Goal: Information Seeking & Learning: Check status

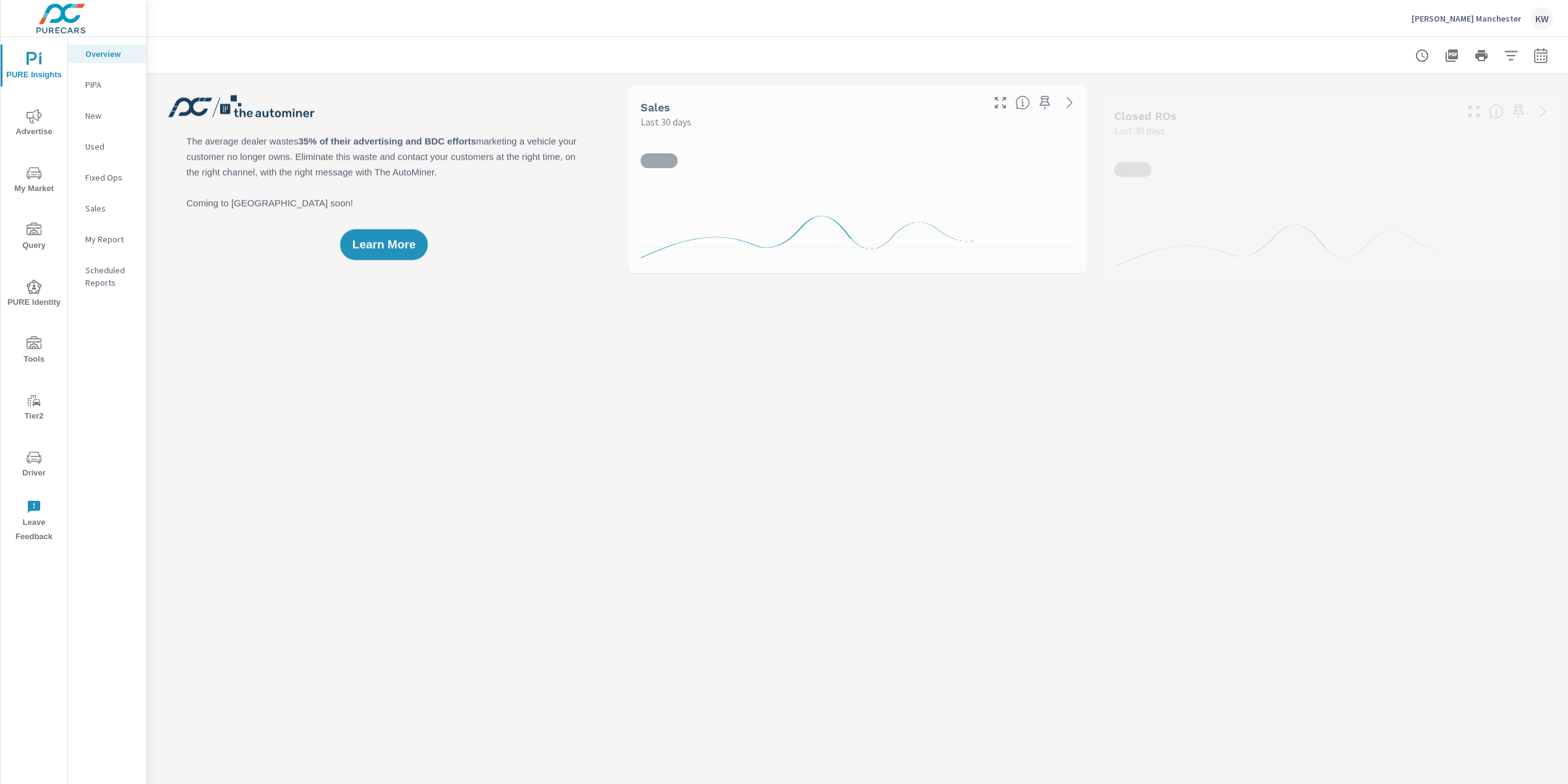
click at [37, 469] on span "Driver" at bounding box center [34, 465] width 59 height 30
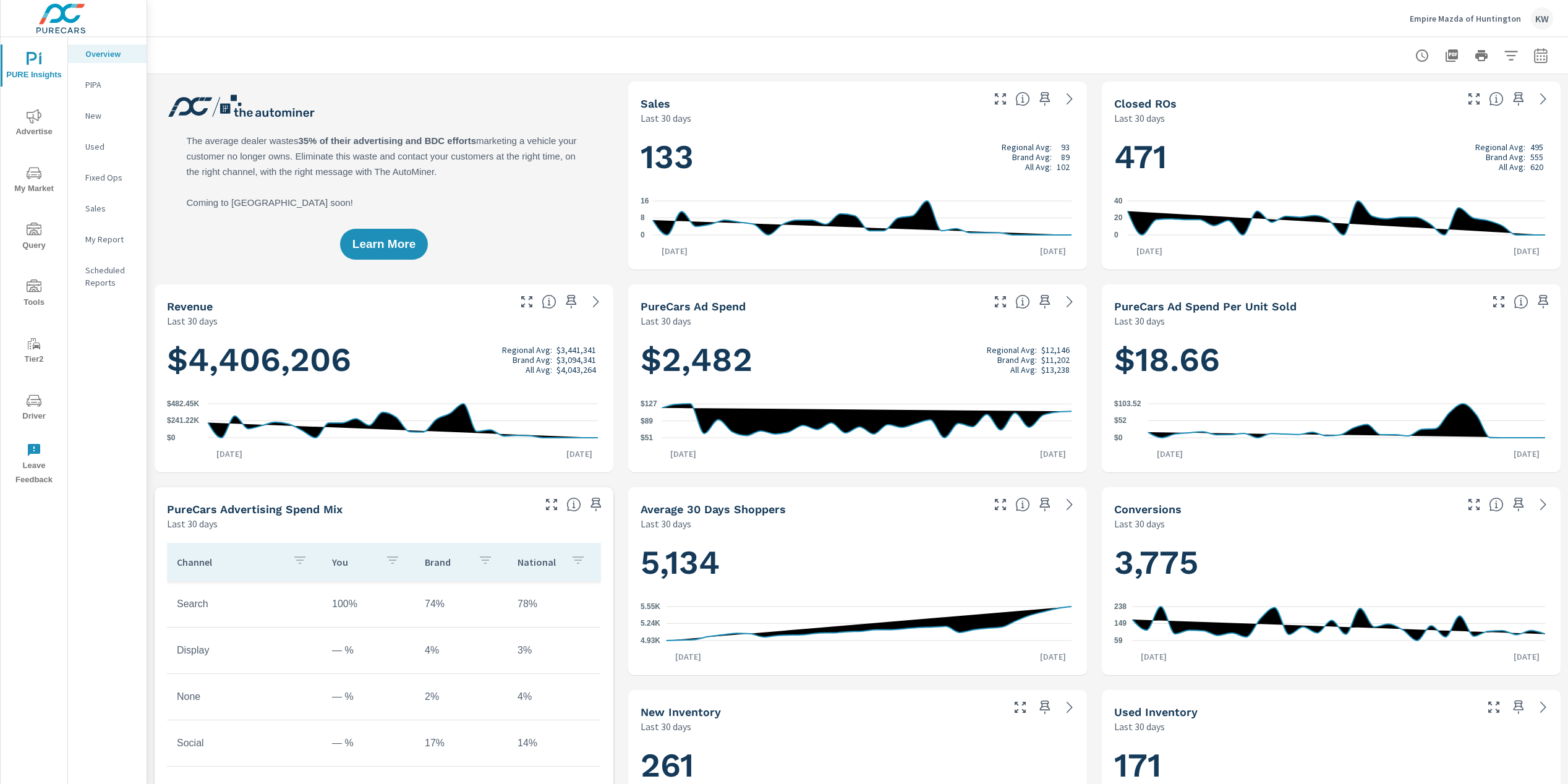
click at [39, 410] on span "Driver" at bounding box center [34, 408] width 59 height 30
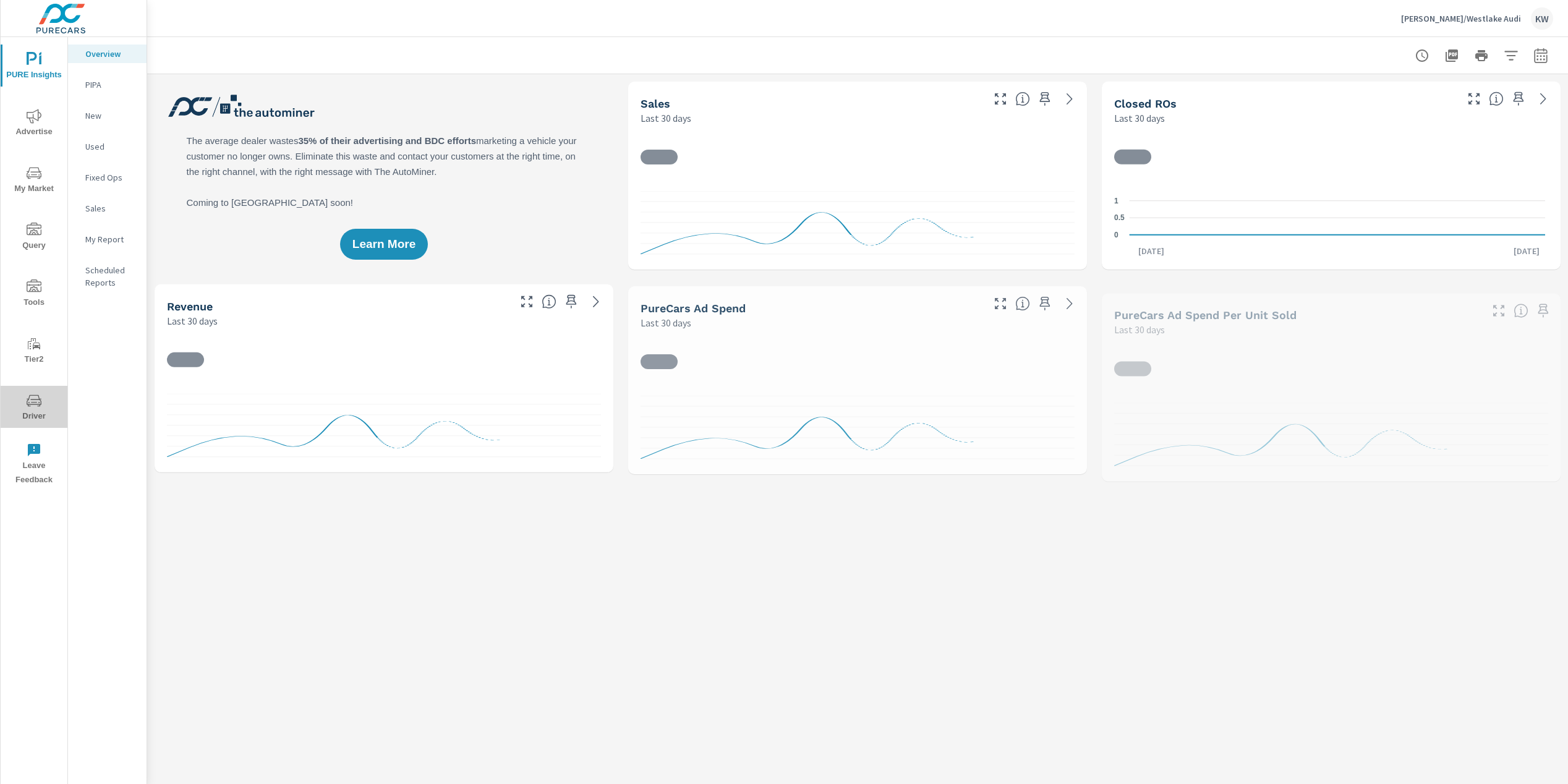
click at [36, 408] on span "Driver" at bounding box center [34, 408] width 59 height 30
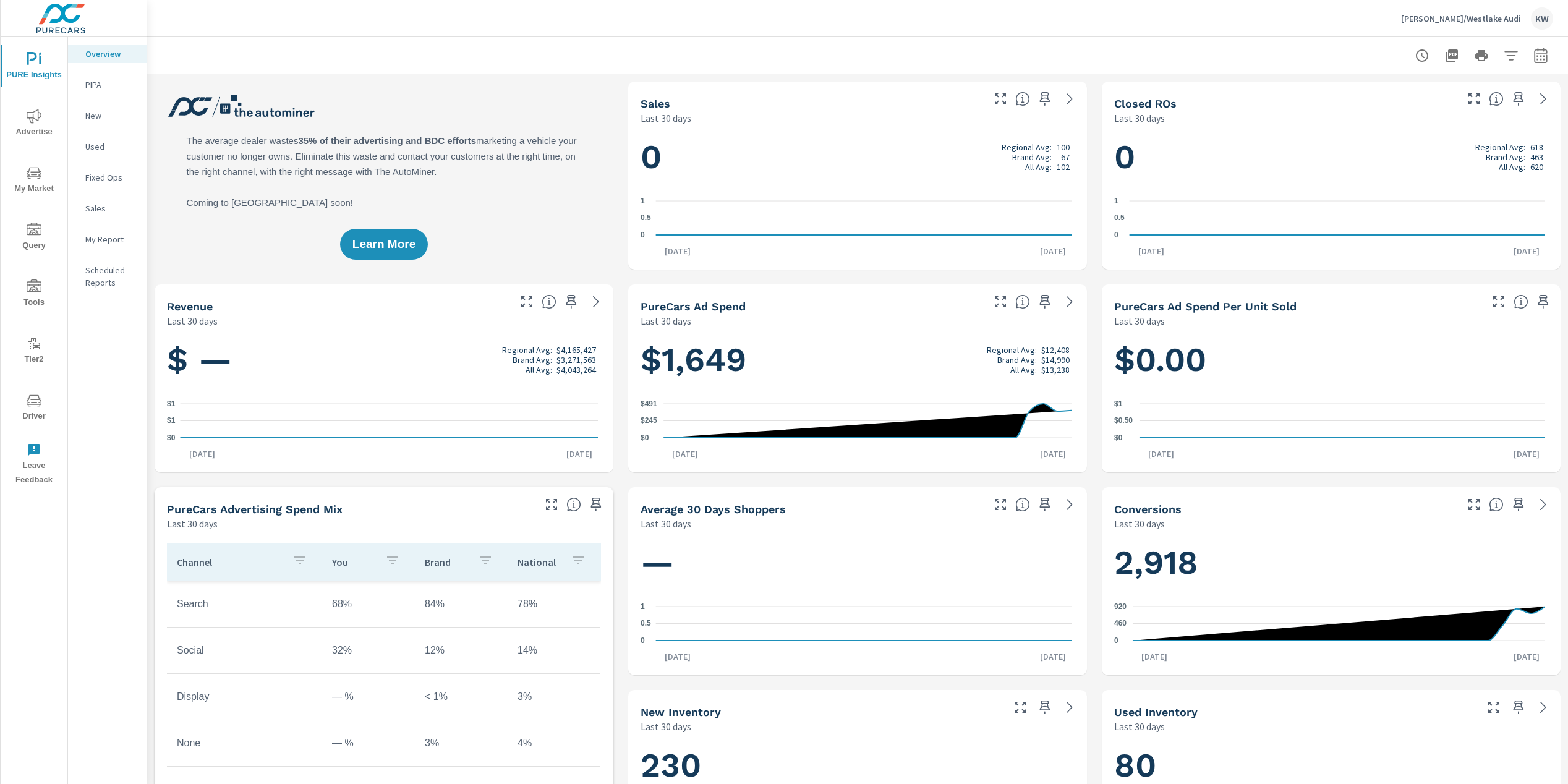
scroll to position [1, 0]
click at [31, 301] on span "Tools" at bounding box center [34, 294] width 59 height 30
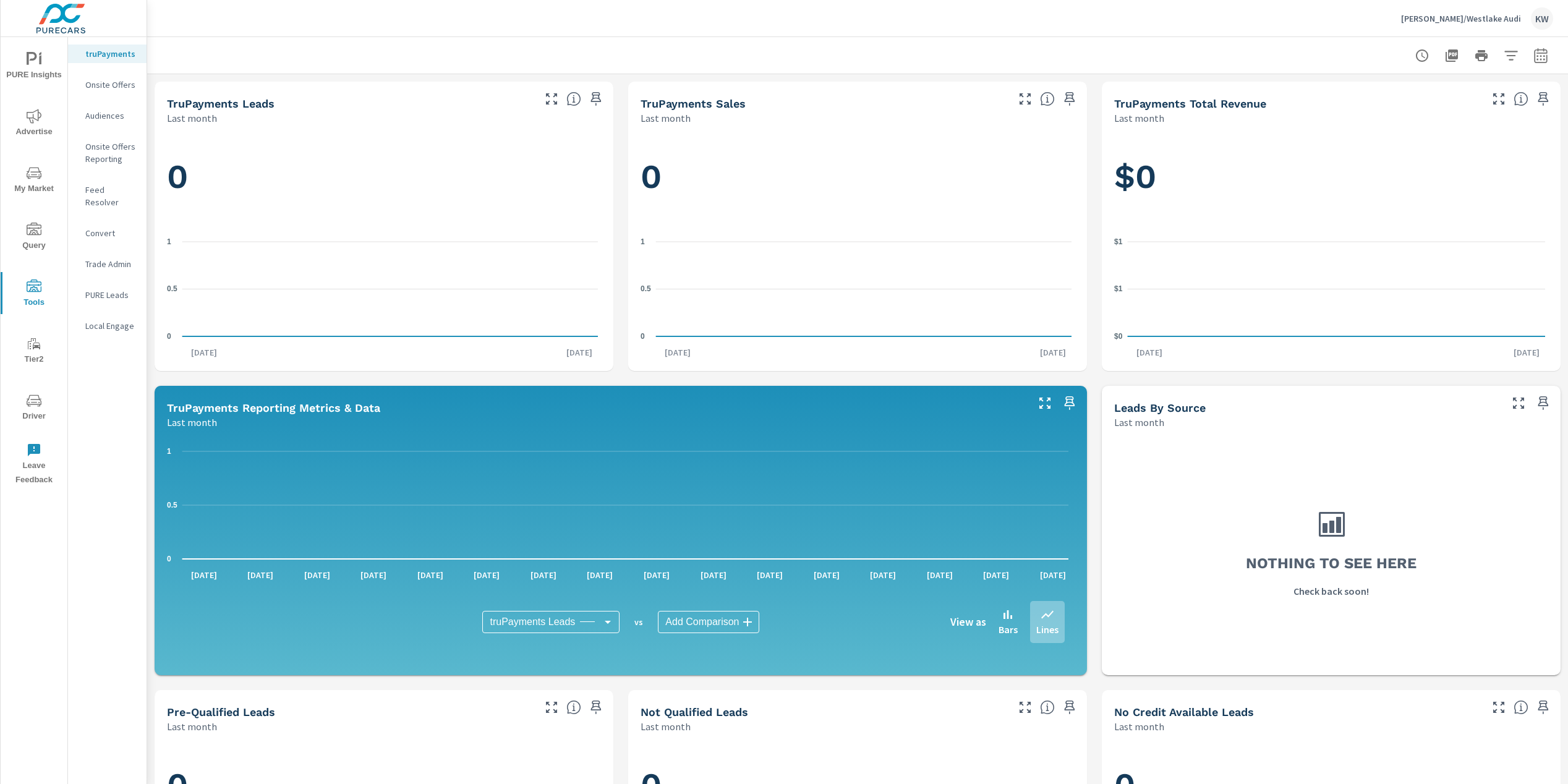
click at [32, 63] on icon "nav menu" at bounding box center [34, 59] width 15 height 15
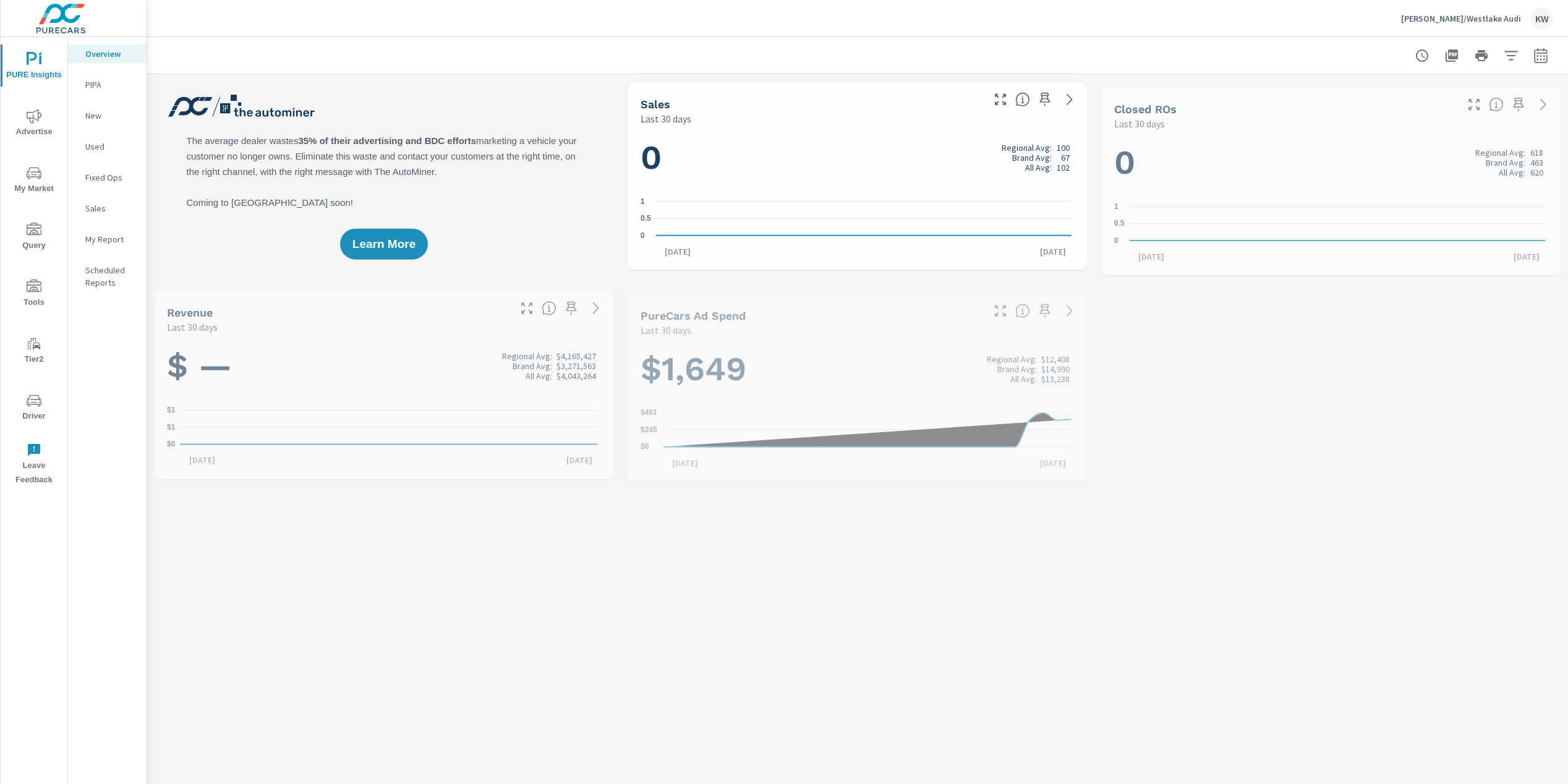
scroll to position [1, 0]
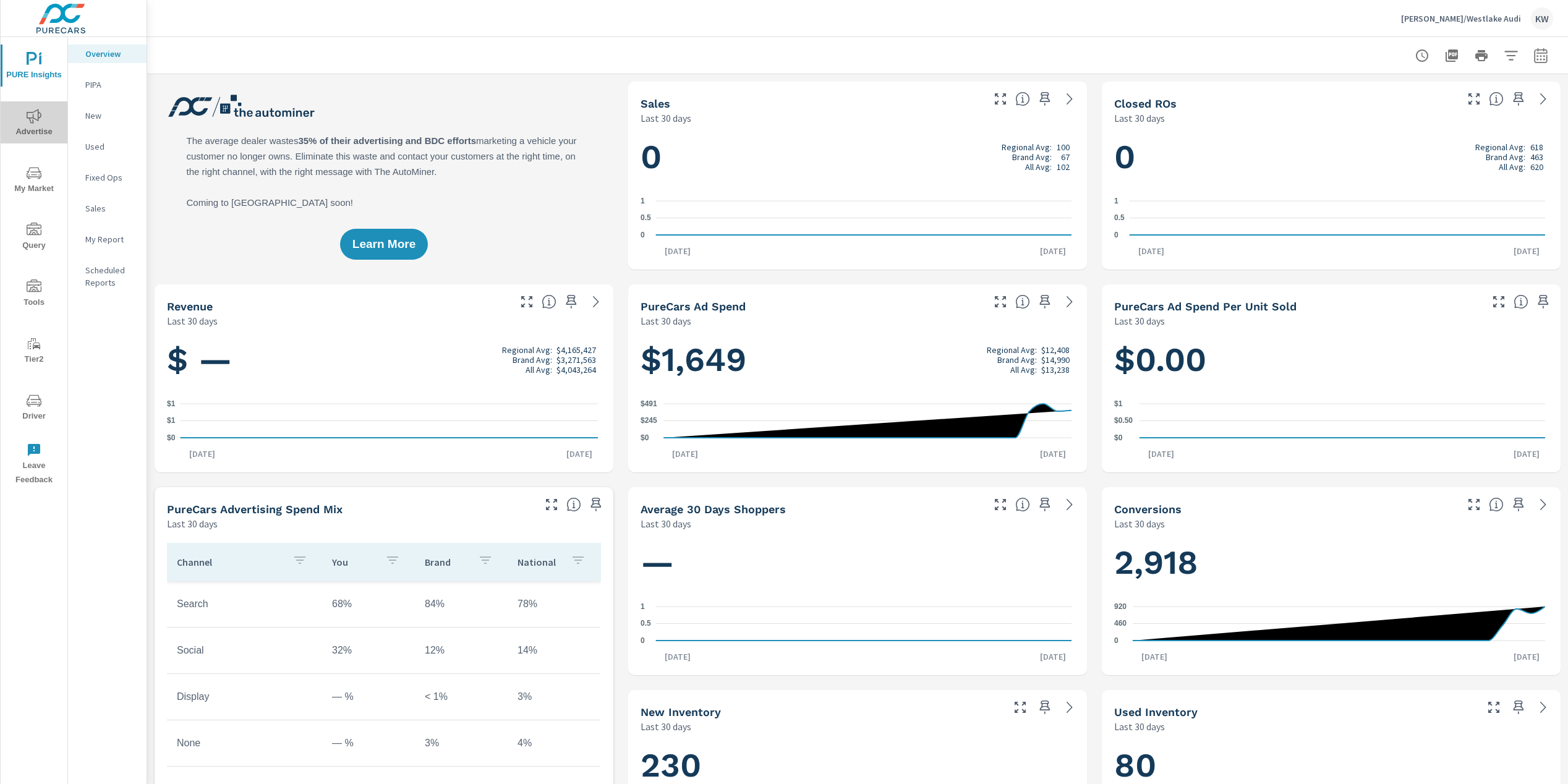
click at [36, 118] on icon "nav menu" at bounding box center [34, 116] width 15 height 15
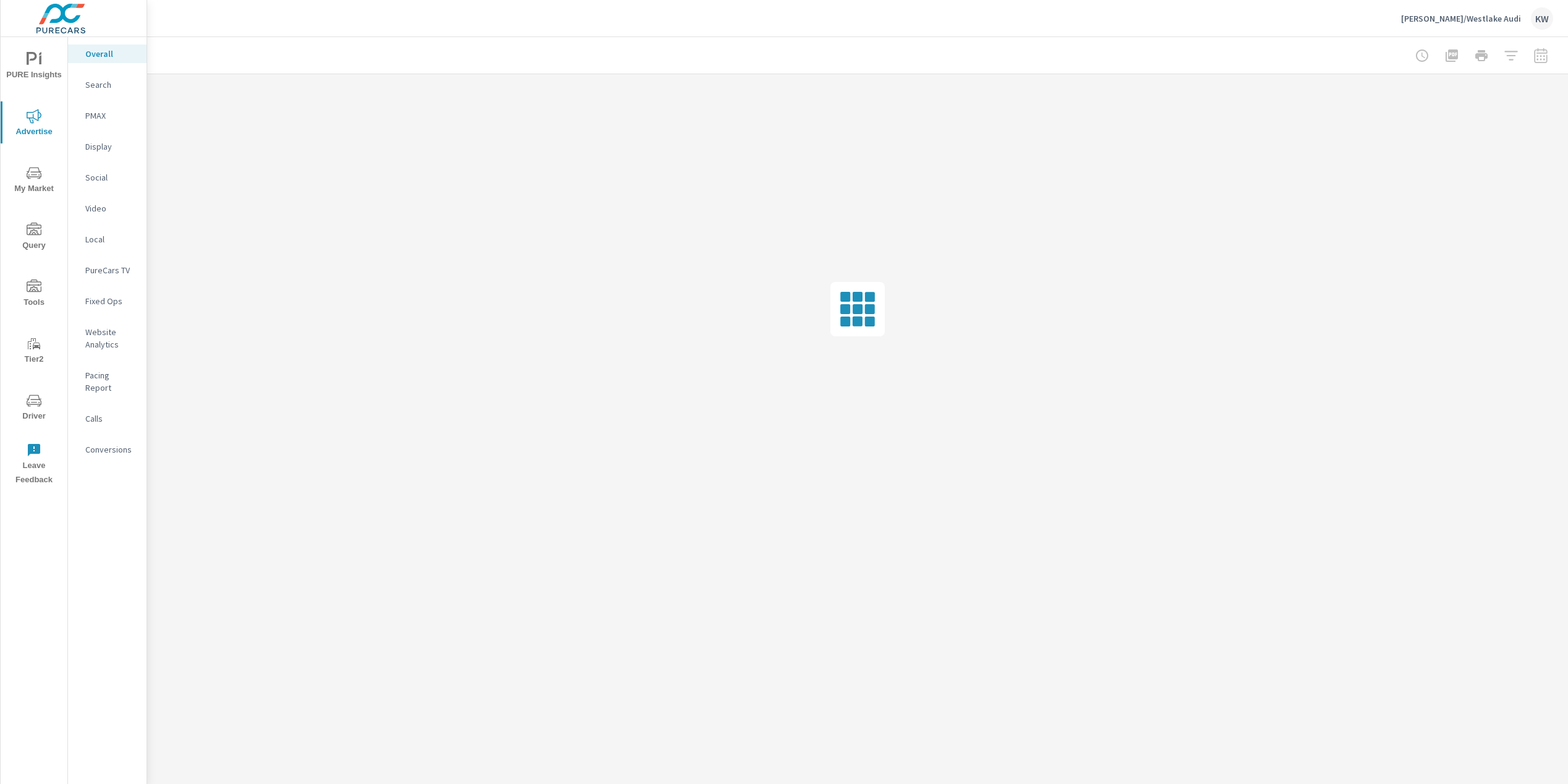
click at [114, 443] on p "Conversions" at bounding box center [111, 449] width 51 height 12
click at [100, 341] on p "Website Analytics" at bounding box center [111, 338] width 51 height 25
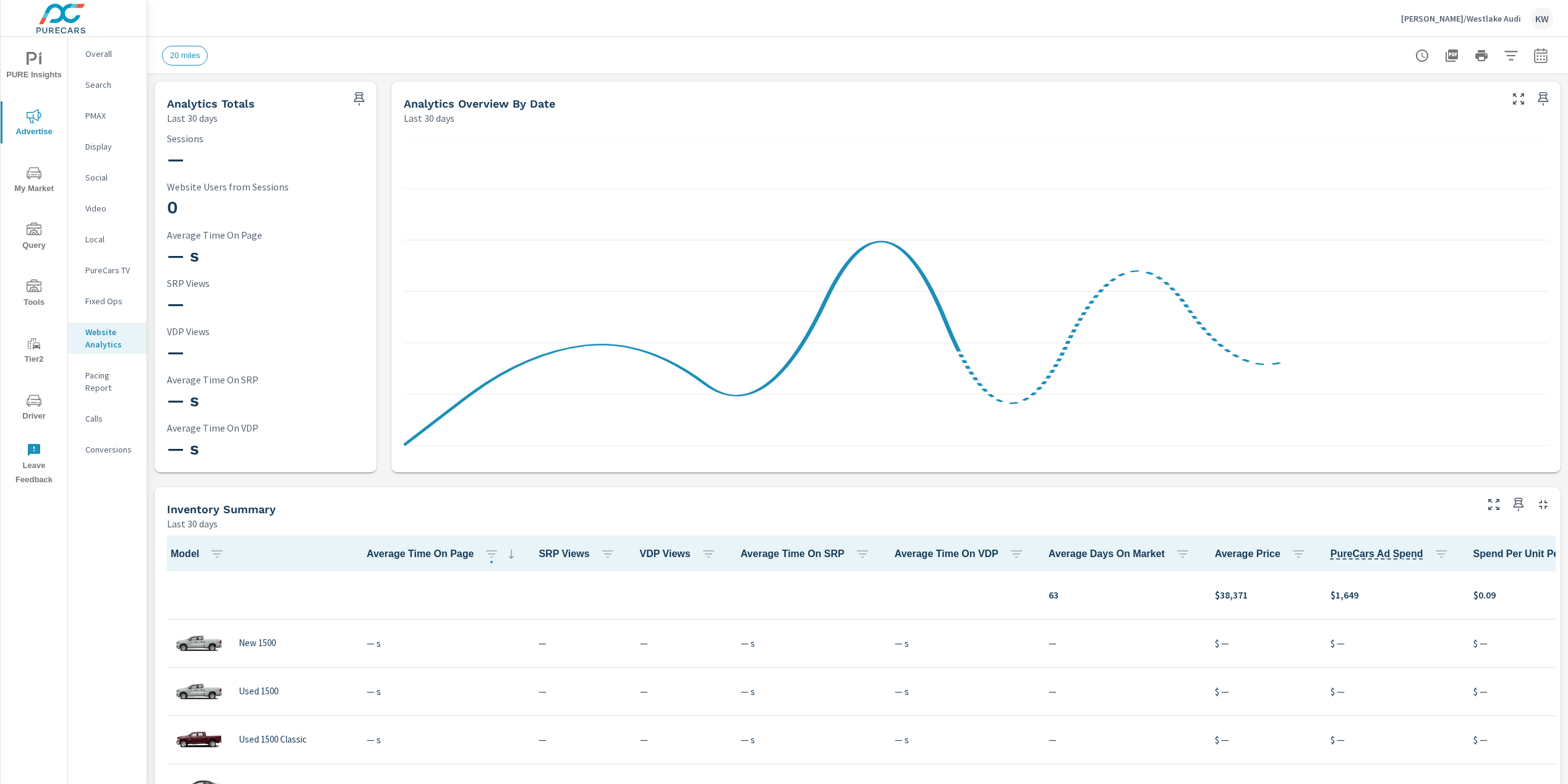
scroll to position [1, 0]
click at [1534, 57] on icon "button" at bounding box center [1541, 56] width 15 height 15
select select "Last 30 days"
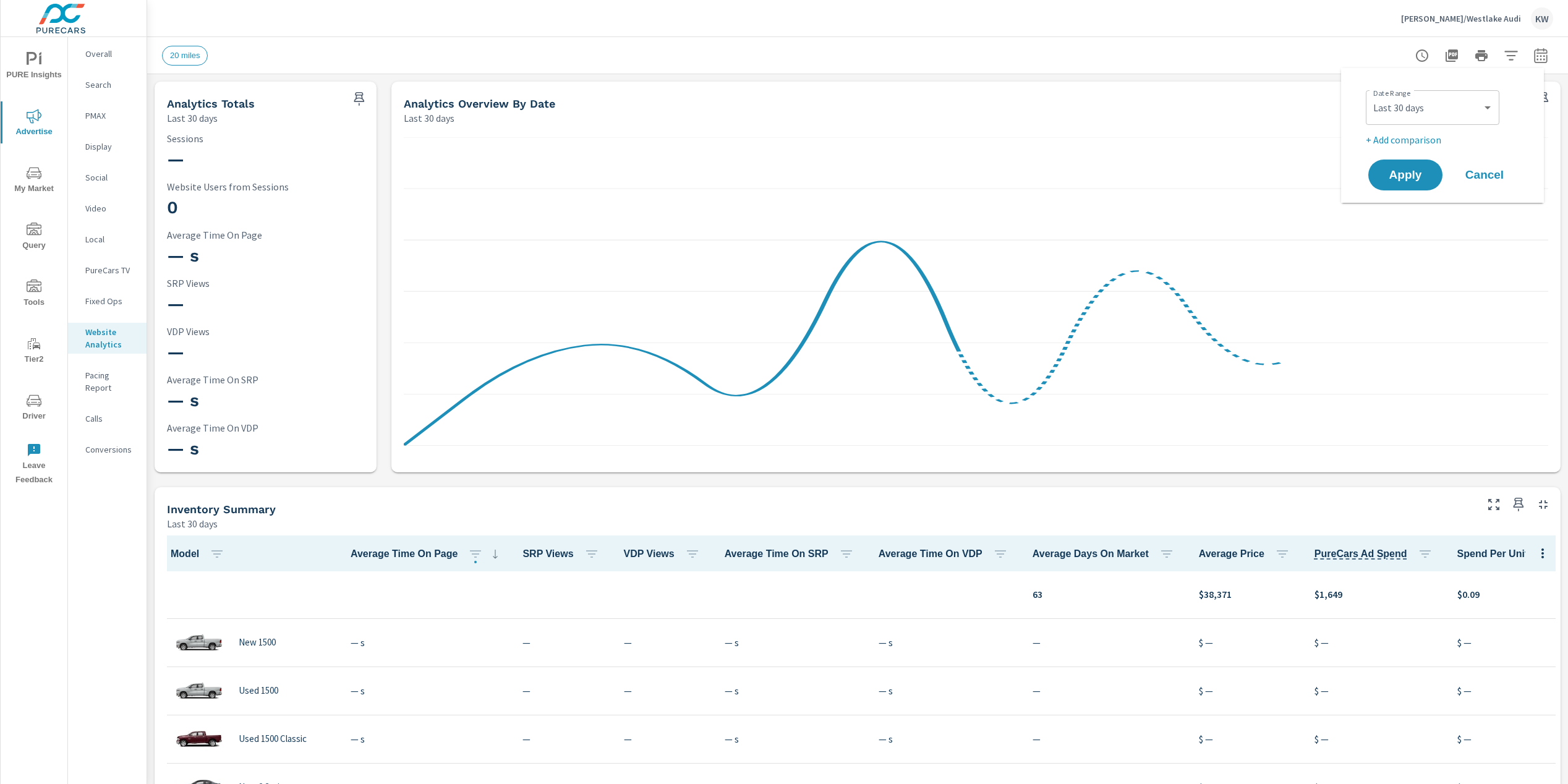
click at [1490, 176] on span "Cancel" at bounding box center [1485, 175] width 50 height 11
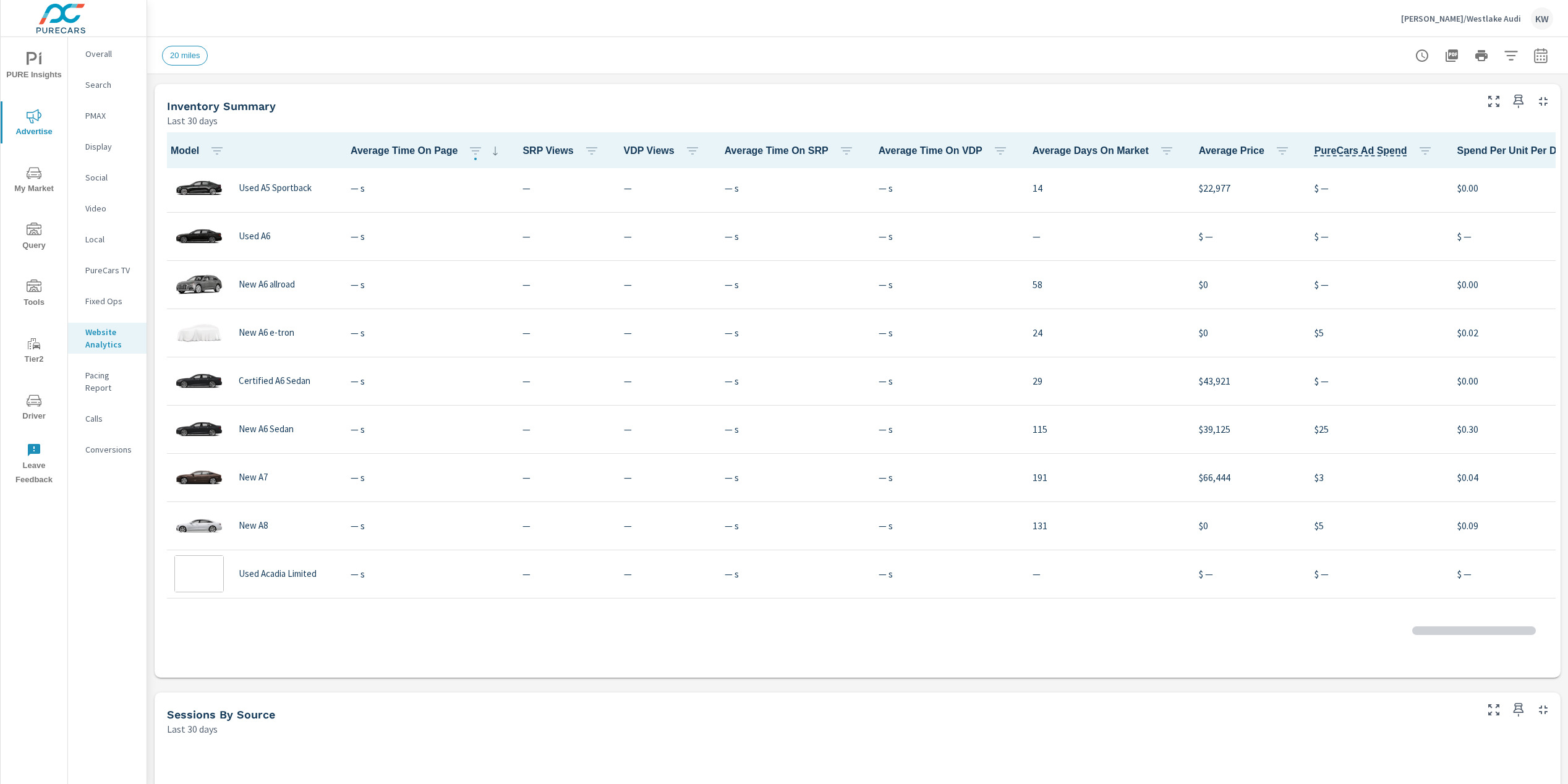
scroll to position [2377, 0]
click at [607, 639] on div "Row 49 - 56 of 549" at bounding box center [858, 631] width 1396 height 74
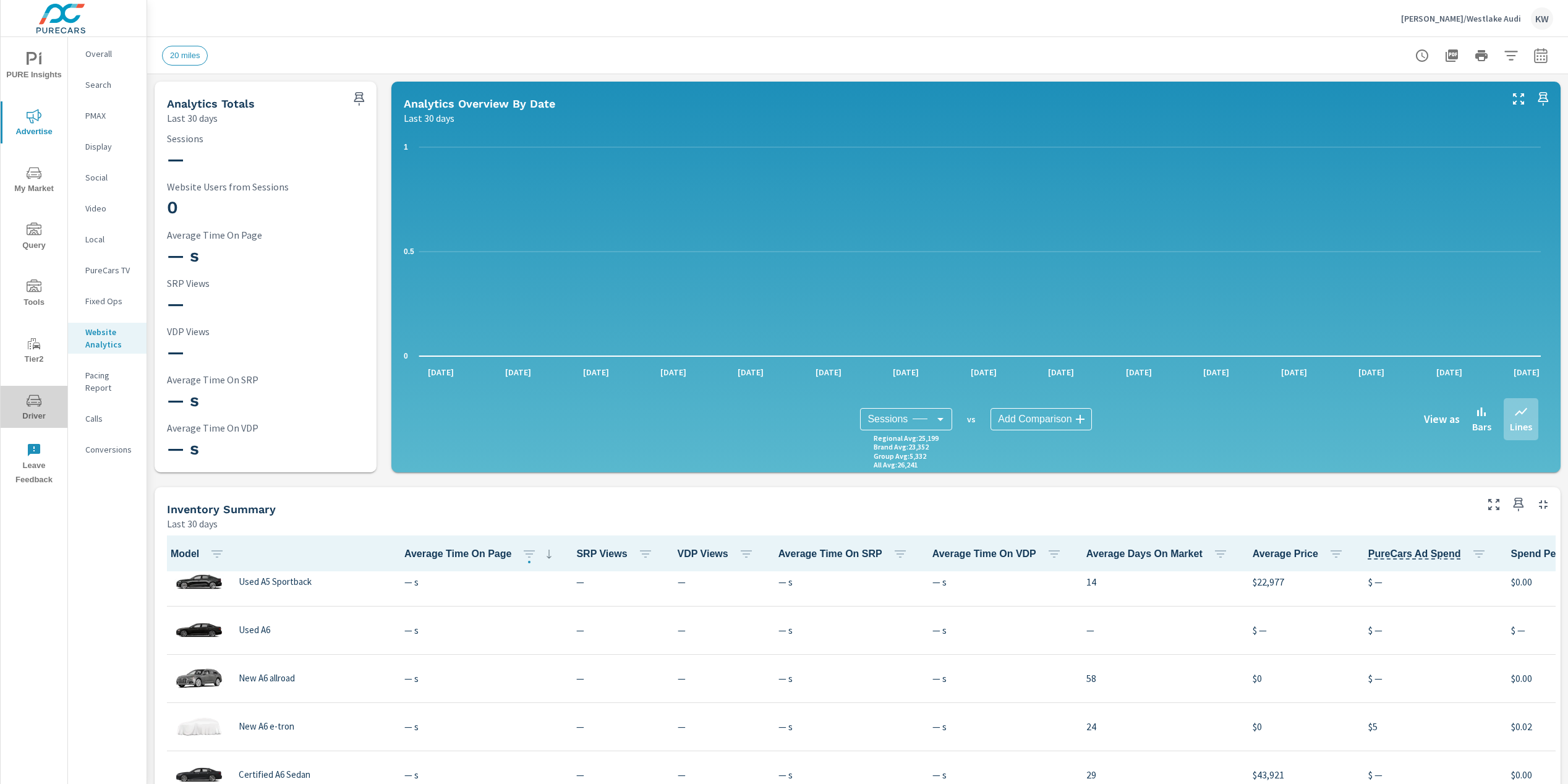
click at [35, 407] on icon "nav menu" at bounding box center [34, 401] width 15 height 15
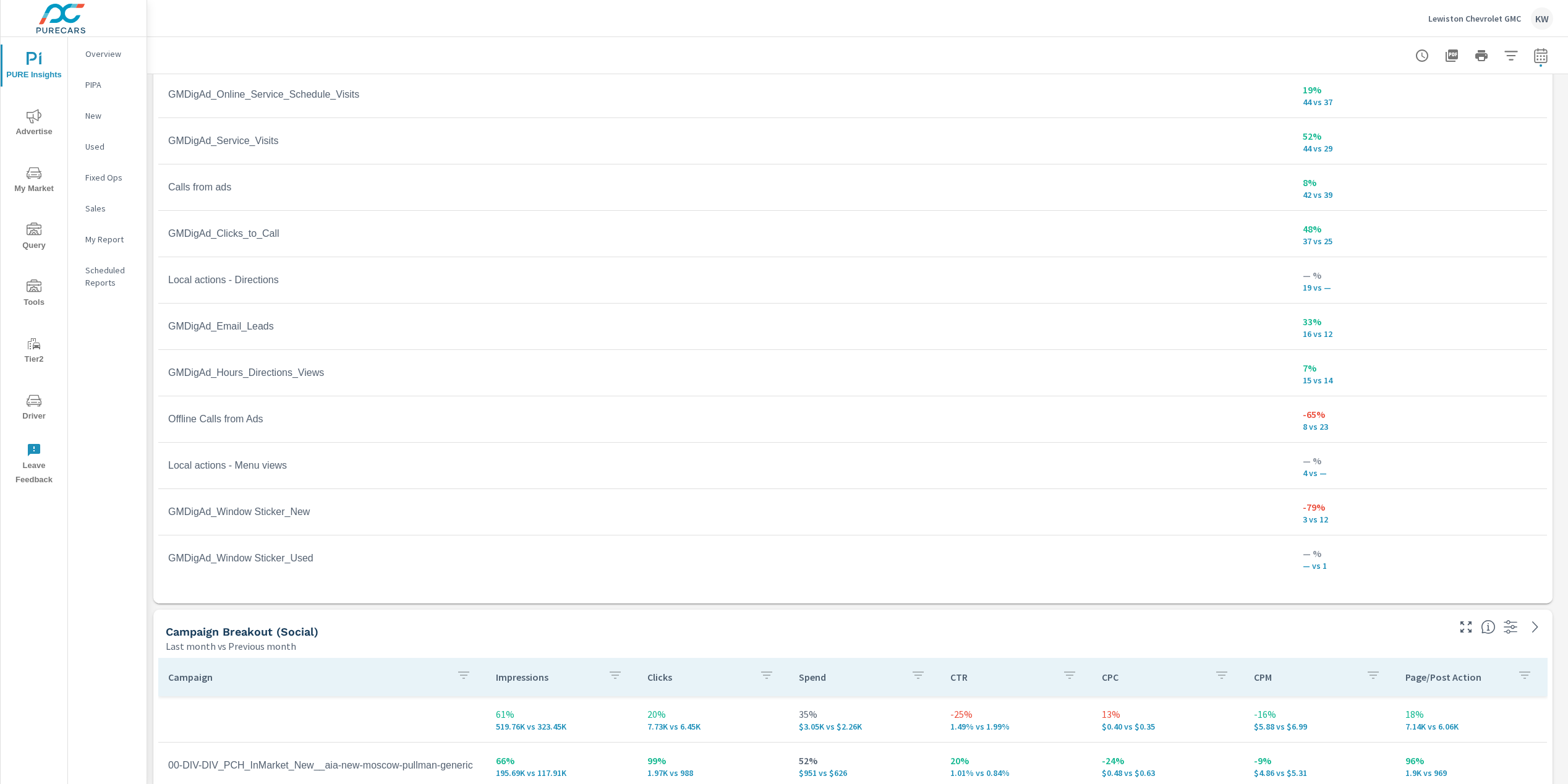
scroll to position [1912, 0]
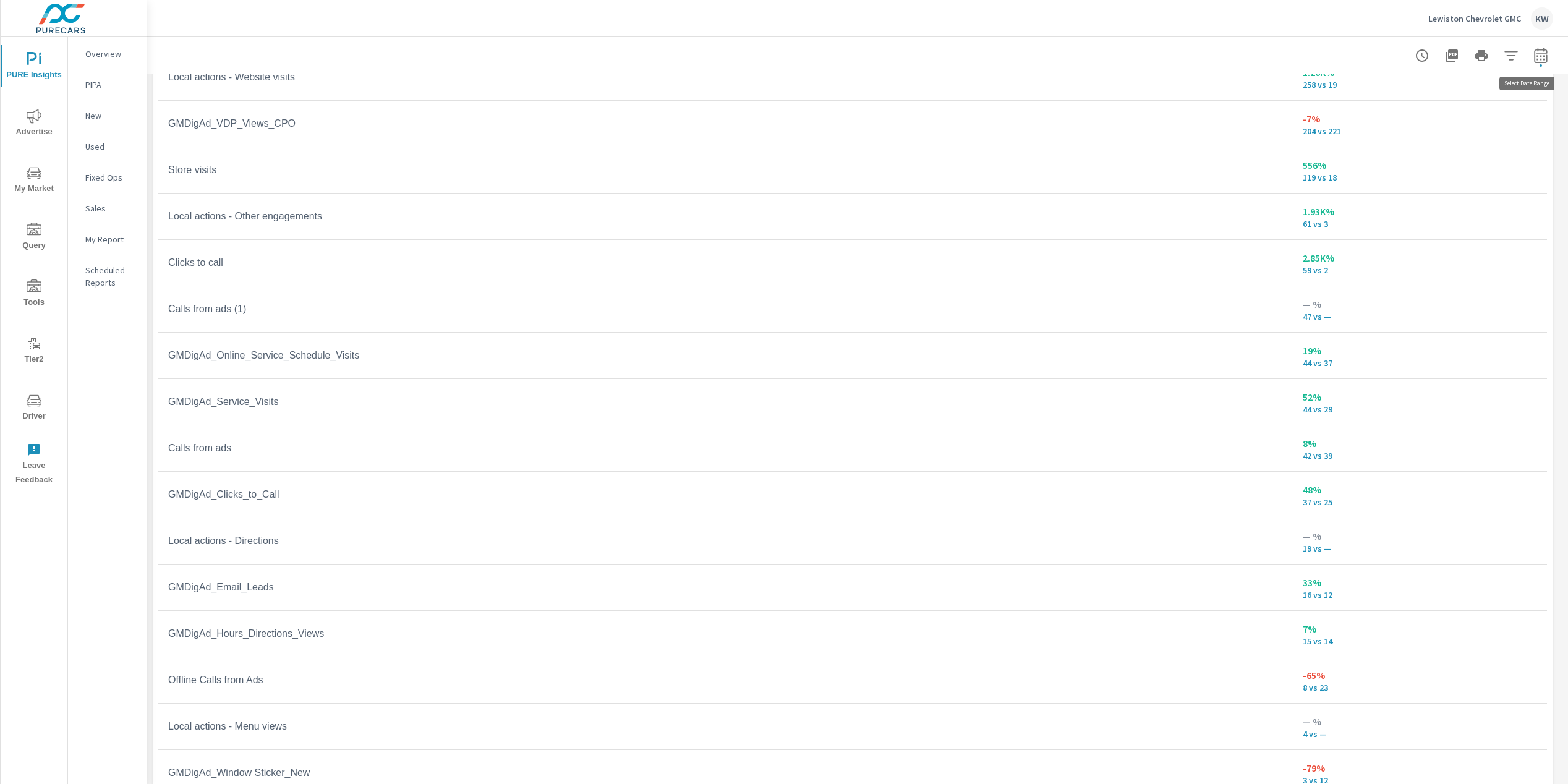
click at [1531, 63] on button "button" at bounding box center [1541, 56] width 25 height 25
select select "Last month"
select select "Previous month"
click at [1503, 215] on span "Cancel" at bounding box center [1485, 209] width 50 height 11
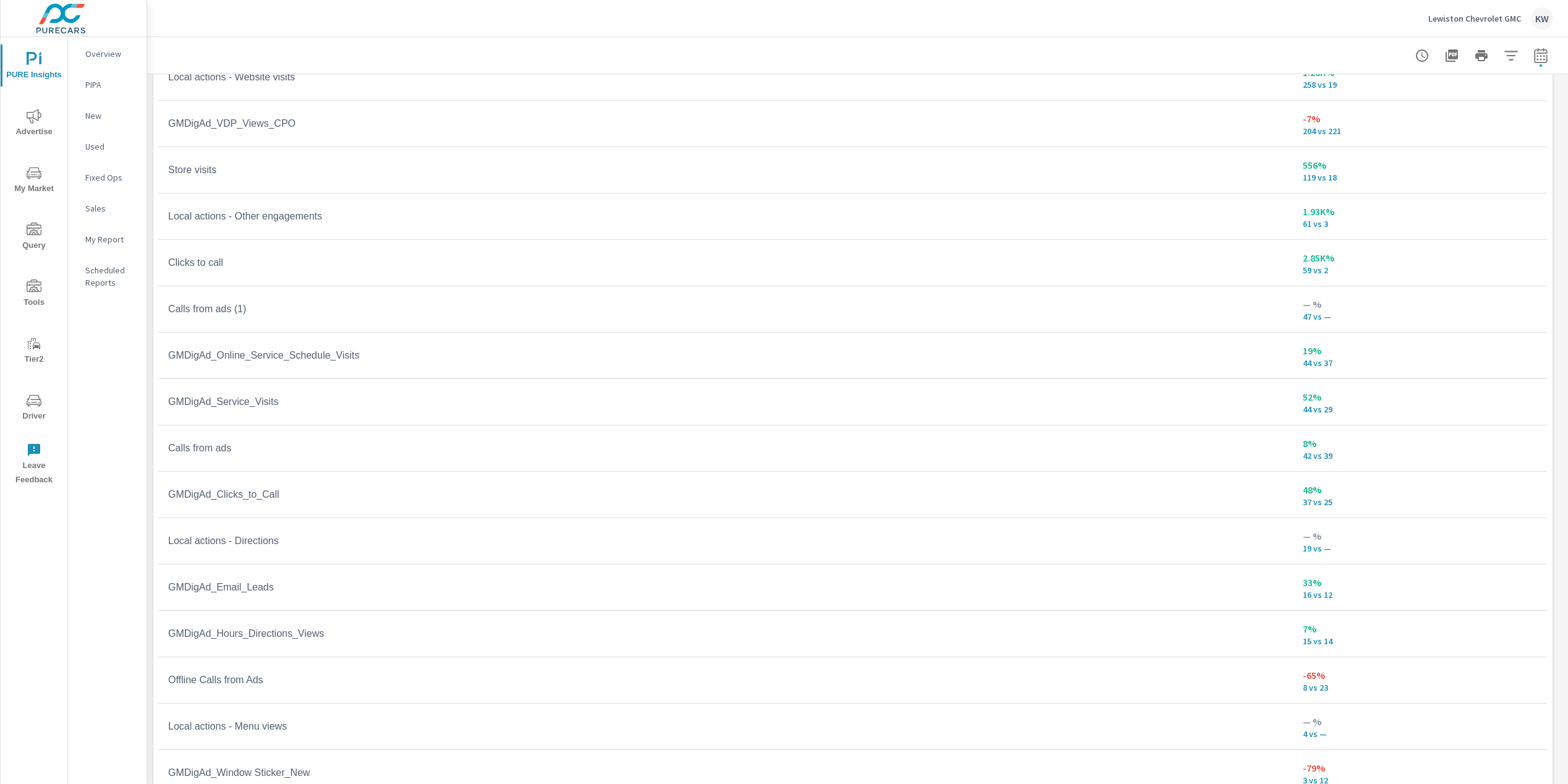
click at [431, 317] on td "Calls from ads (1)" at bounding box center [441, 309] width 567 height 31
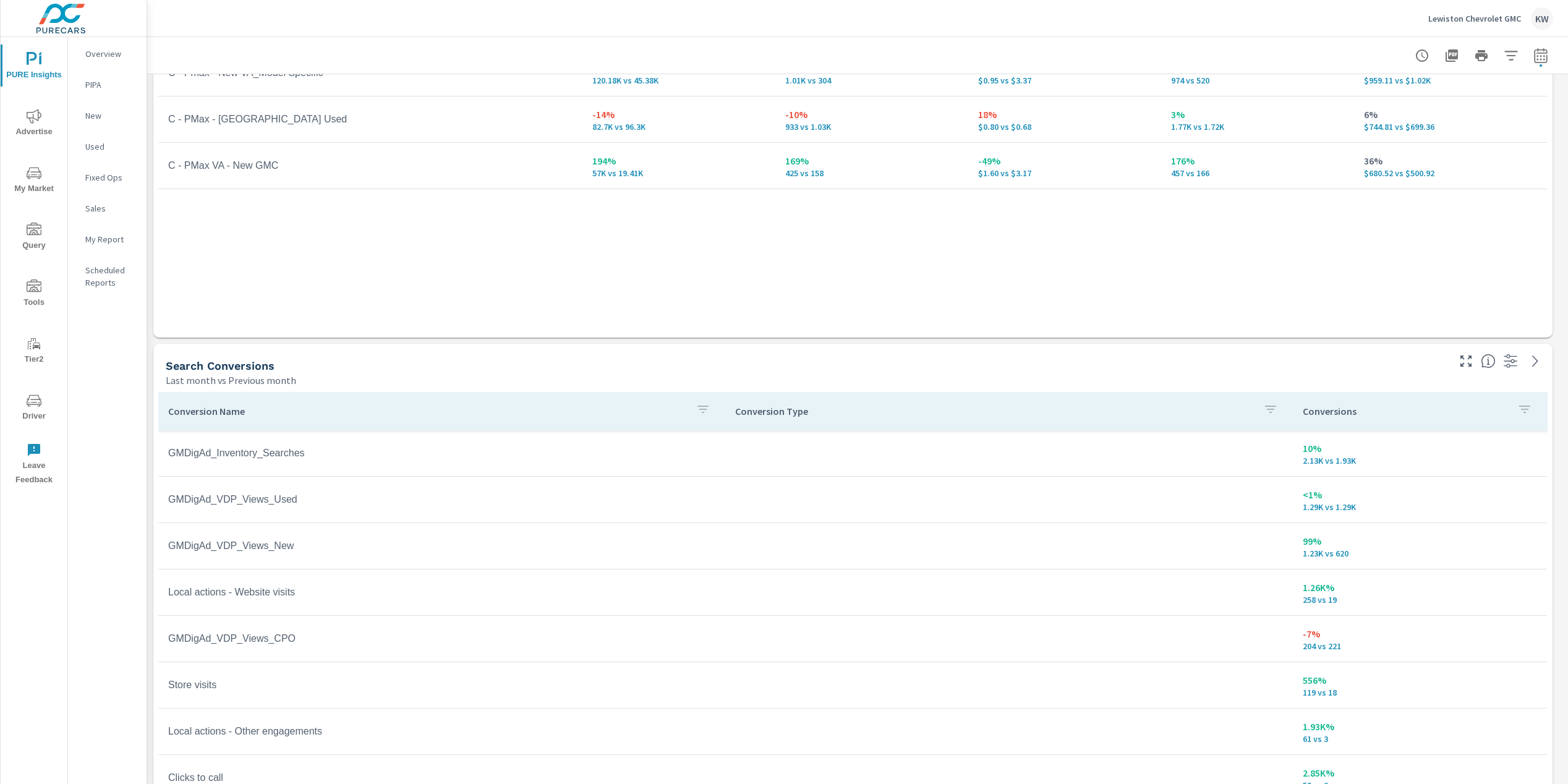
scroll to position [1459, 0]
